Goal: Register for event/course

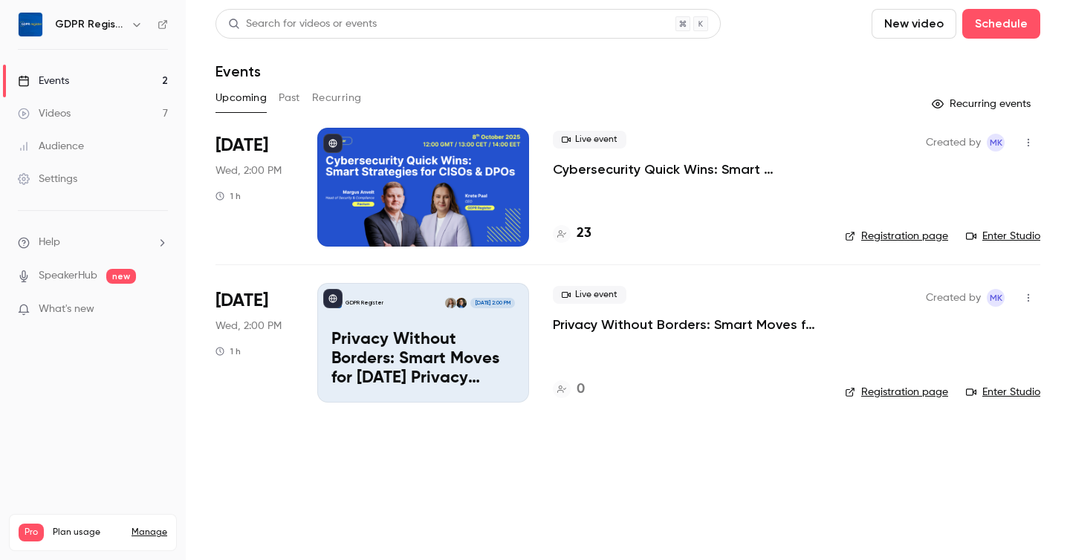
click at [894, 236] on link "Registration page" at bounding box center [895, 236] width 103 height 15
click at [735, 210] on div "Live event Cybersecurity Quick Wins: Smart Strategies for CISOs & DPOs 23" at bounding box center [687, 187] width 268 height 119
click at [905, 237] on link "Registration page" at bounding box center [895, 236] width 103 height 15
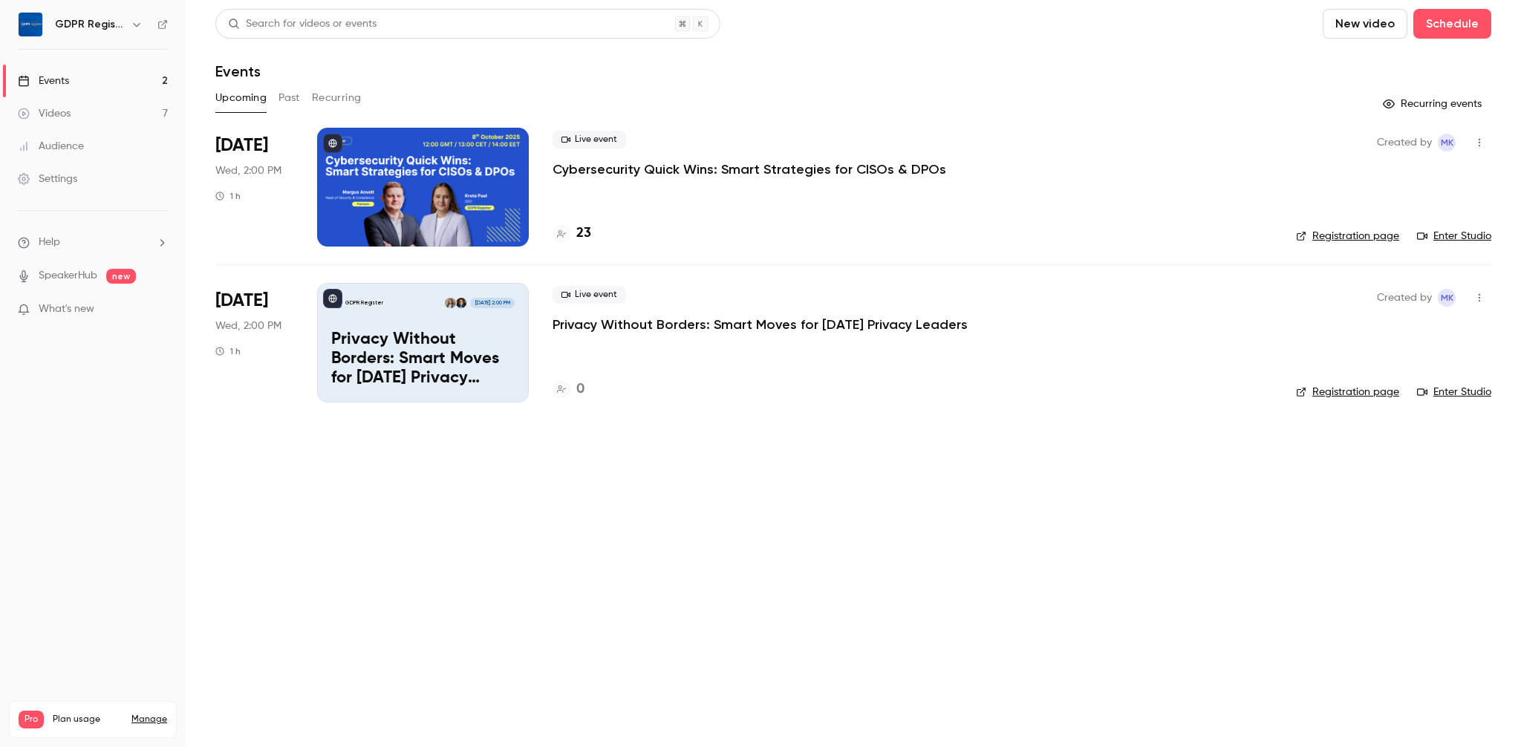
click at [582, 491] on main "Search for videos or events New video Schedule Events Upcoming Past Recurring R…" at bounding box center [853, 373] width 1335 height 747
click at [583, 228] on h4 "23" at bounding box center [583, 234] width 15 height 20
click at [521, 494] on main "Search for videos or events New video Schedule Events Upcoming Past Recurring R…" at bounding box center [853, 373] width 1335 height 747
click at [439, 511] on main "Search for videos or events New video Schedule Events Upcoming Past Recurring R…" at bounding box center [853, 373] width 1335 height 747
